Goal: Task Accomplishment & Management: Complete application form

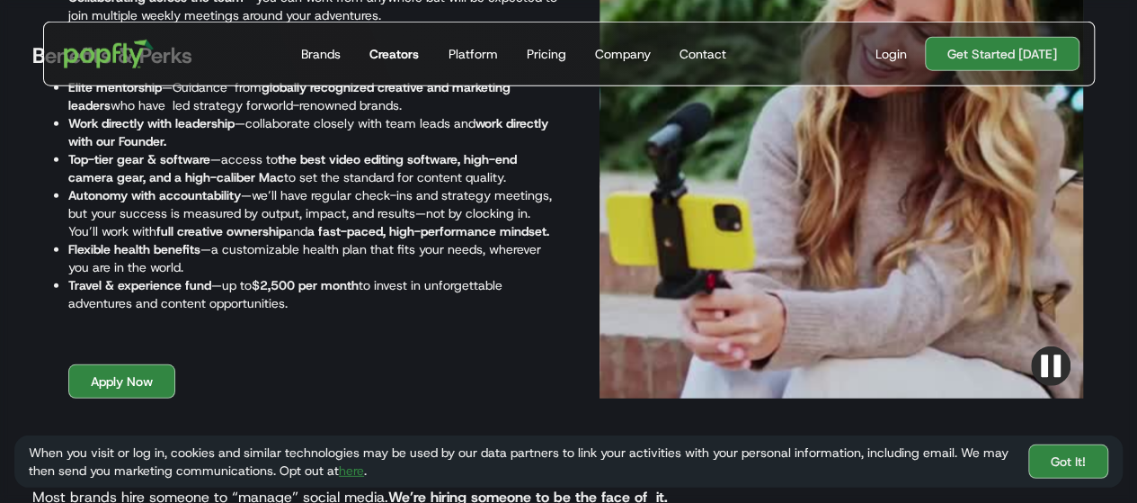
scroll to position [2322, 0]
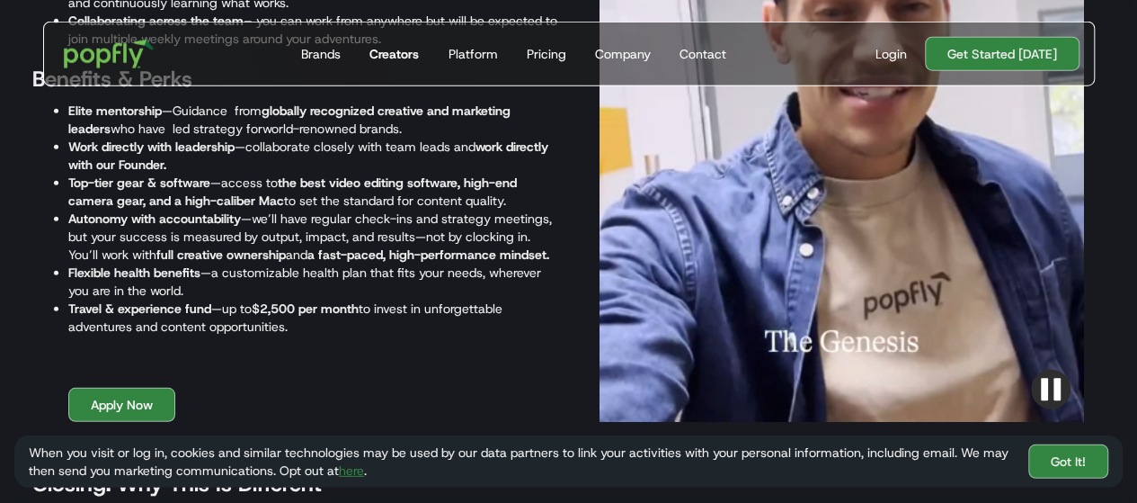
click at [412, 58] on div "Creators" at bounding box center [394, 54] width 49 height 18
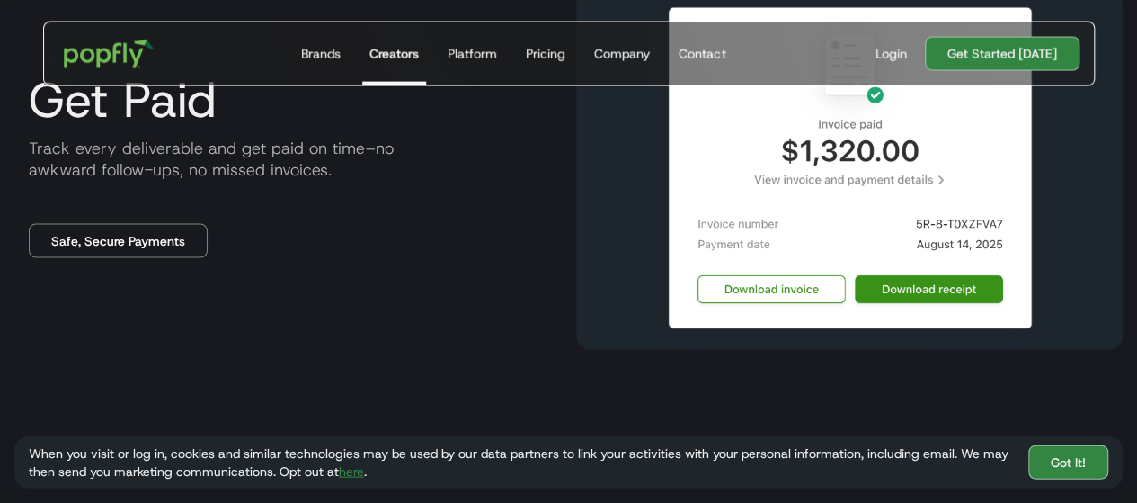
scroll to position [1798, 0]
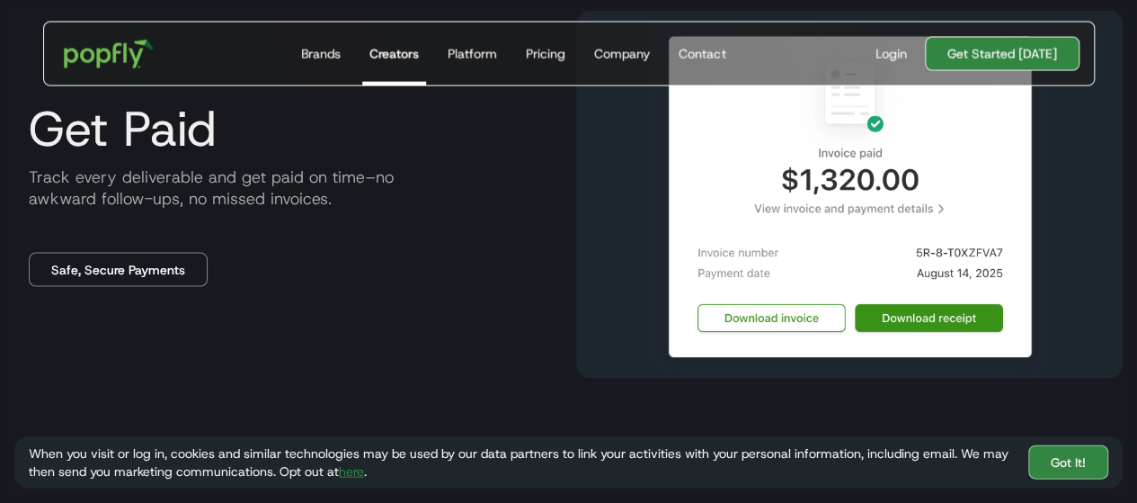
click at [960, 53] on link "Get Started [DATE]" at bounding box center [1002, 54] width 155 height 34
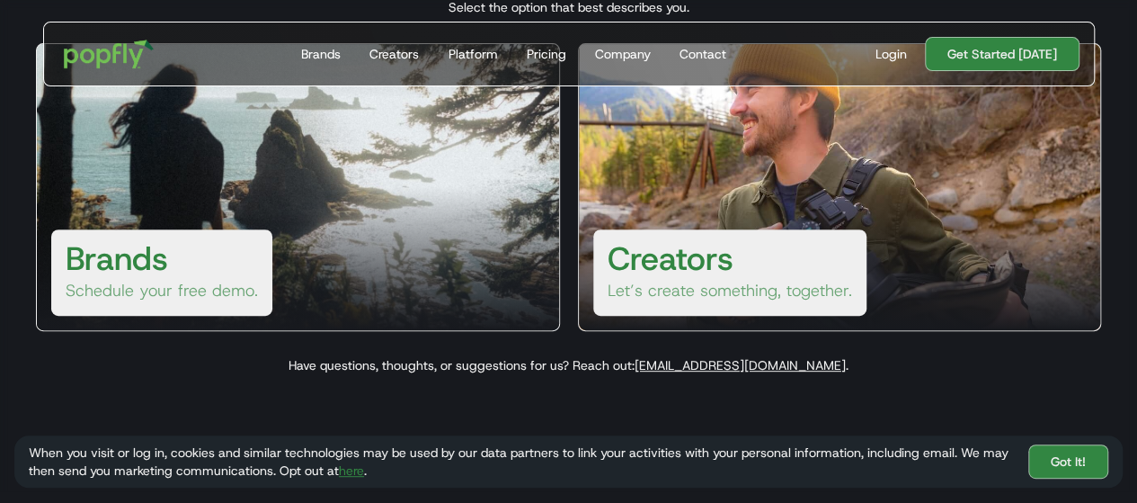
scroll to position [270, 0]
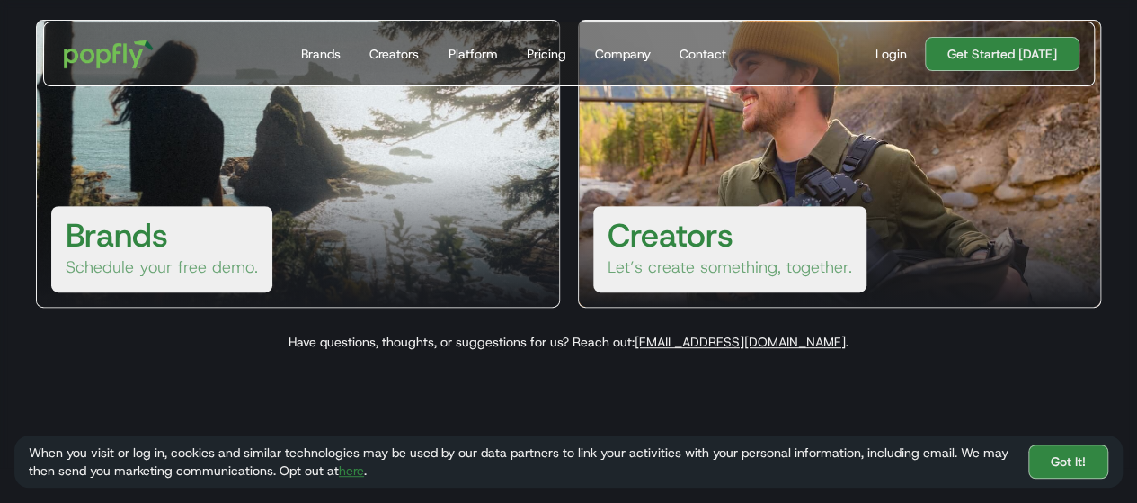
click at [698, 254] on h3 "Creators" at bounding box center [671, 234] width 126 height 43
